Goal: Contribute content

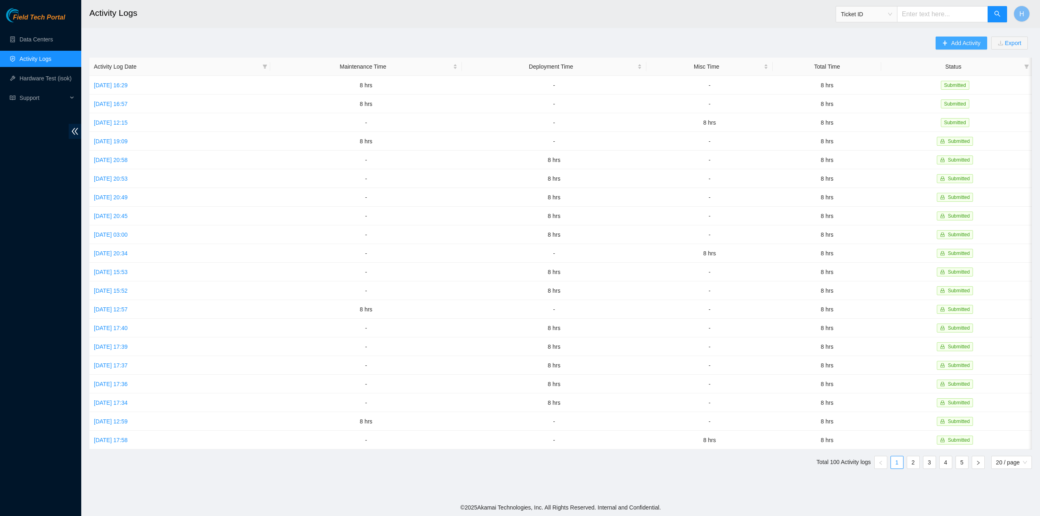
click at [969, 38] on button "Add Activity" at bounding box center [960, 43] width 51 height 13
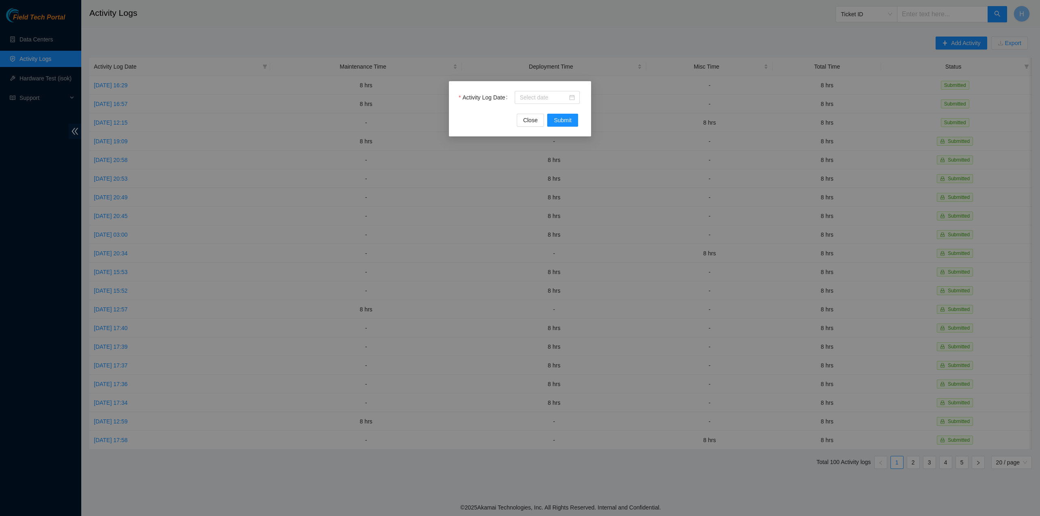
drag, startPoint x: 922, startPoint y: 88, endPoint x: 535, endPoint y: 111, distance: 387.8
click at [506, 124] on div "Activity Log Date Close Submit" at bounding box center [520, 258] width 1040 height 516
drag, startPoint x: 535, startPoint y: 111, endPoint x: 575, endPoint y: 94, distance: 43.2
click at [546, 98] on div "Activity Log Date" at bounding box center [520, 102] width 123 height 23
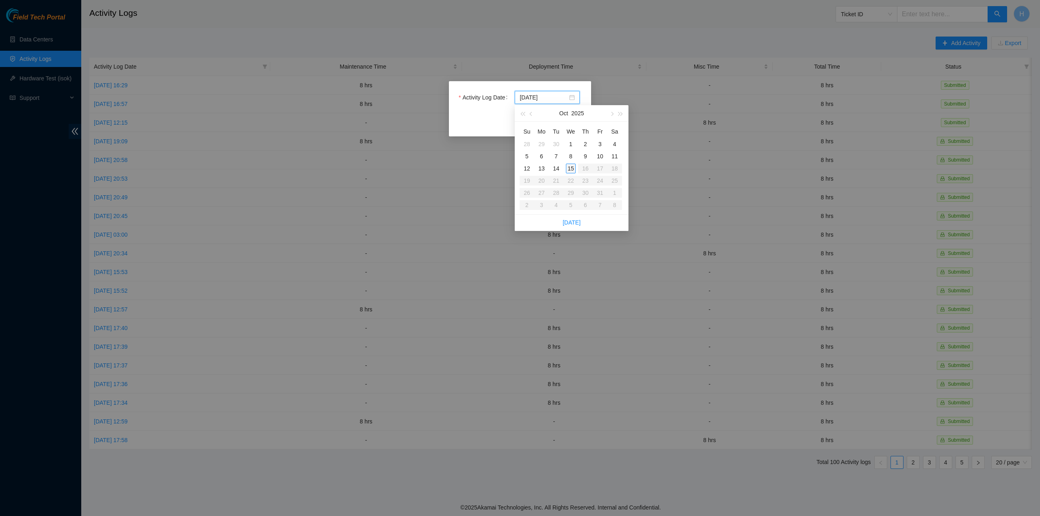
type input "[DATE]"
click at [603, 156] on div "10" at bounding box center [600, 157] width 10 height 10
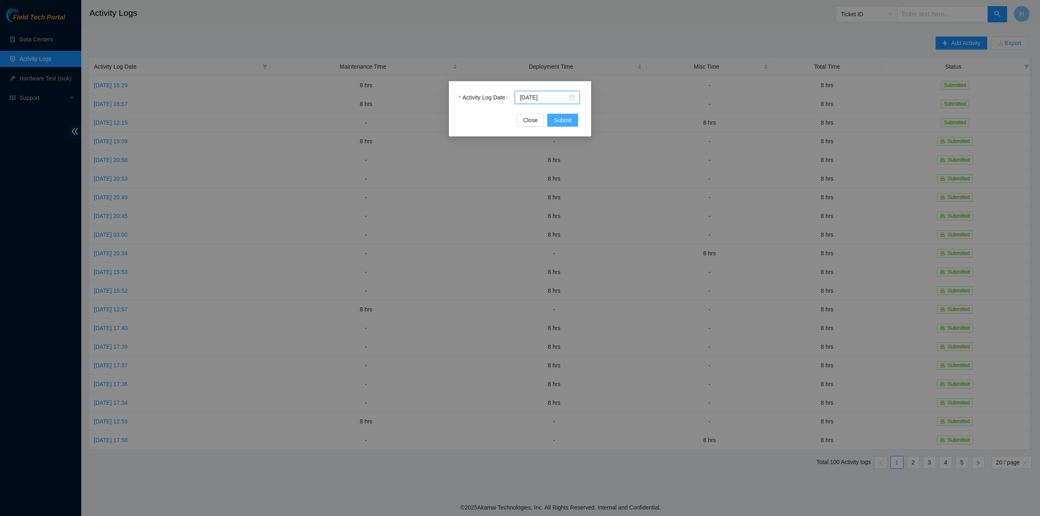
click at [565, 118] on span "Submit" at bounding box center [563, 120] width 18 height 9
